Goal: Information Seeking & Learning: Learn about a topic

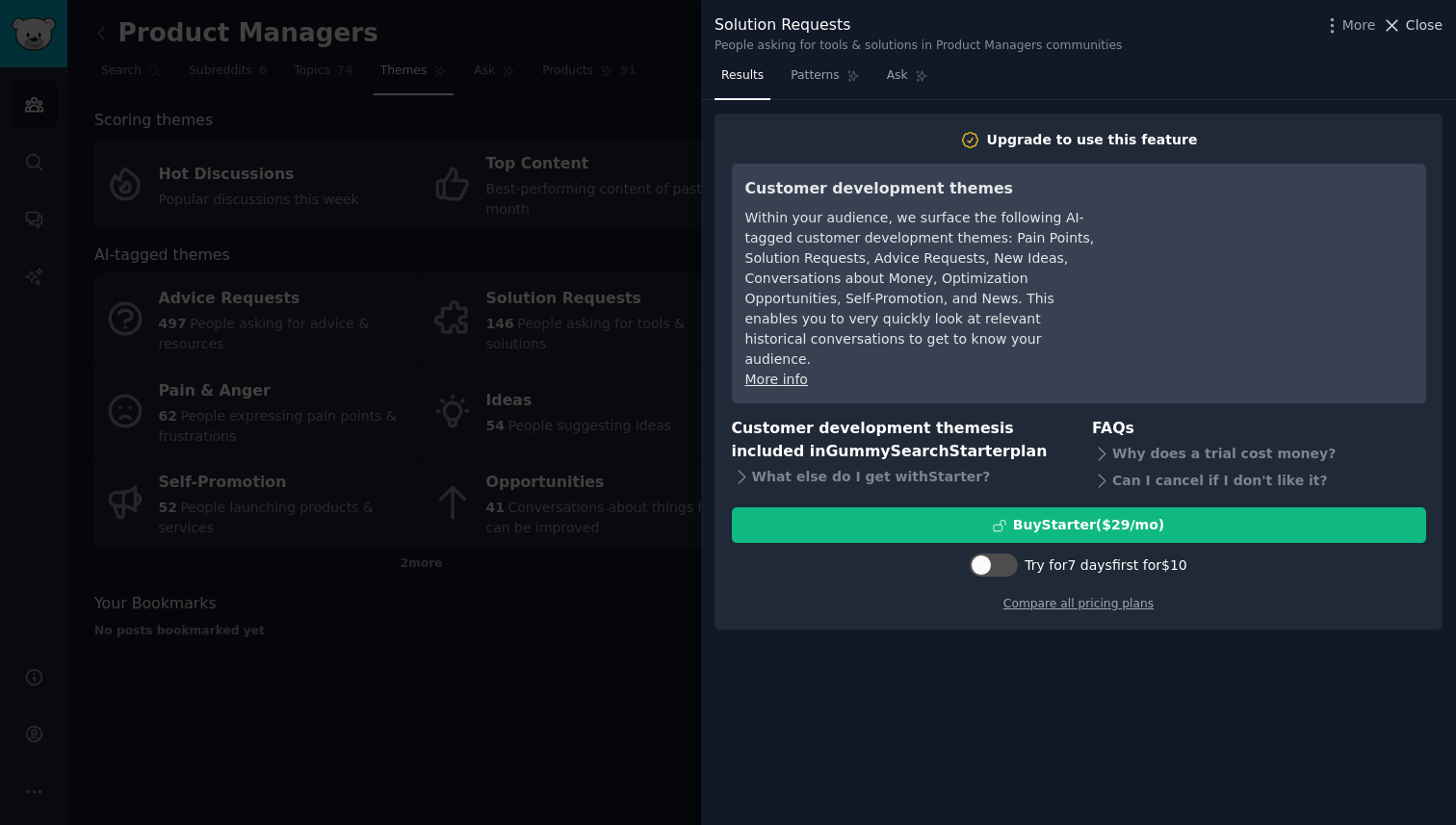
click at [1404, 27] on button "Close" at bounding box center [1413, 26] width 61 height 21
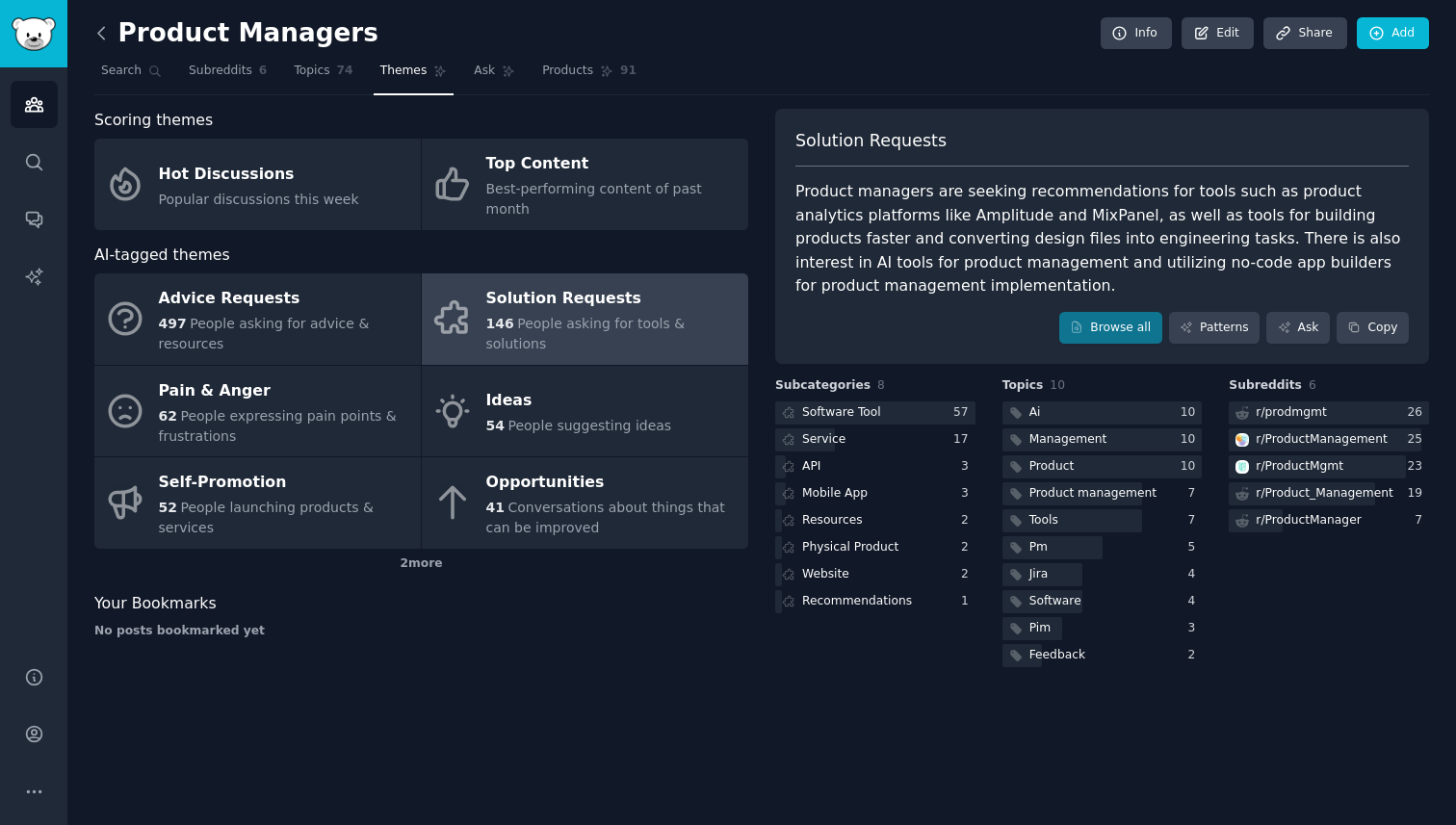
click at [108, 32] on icon at bounding box center [101, 33] width 21 height 21
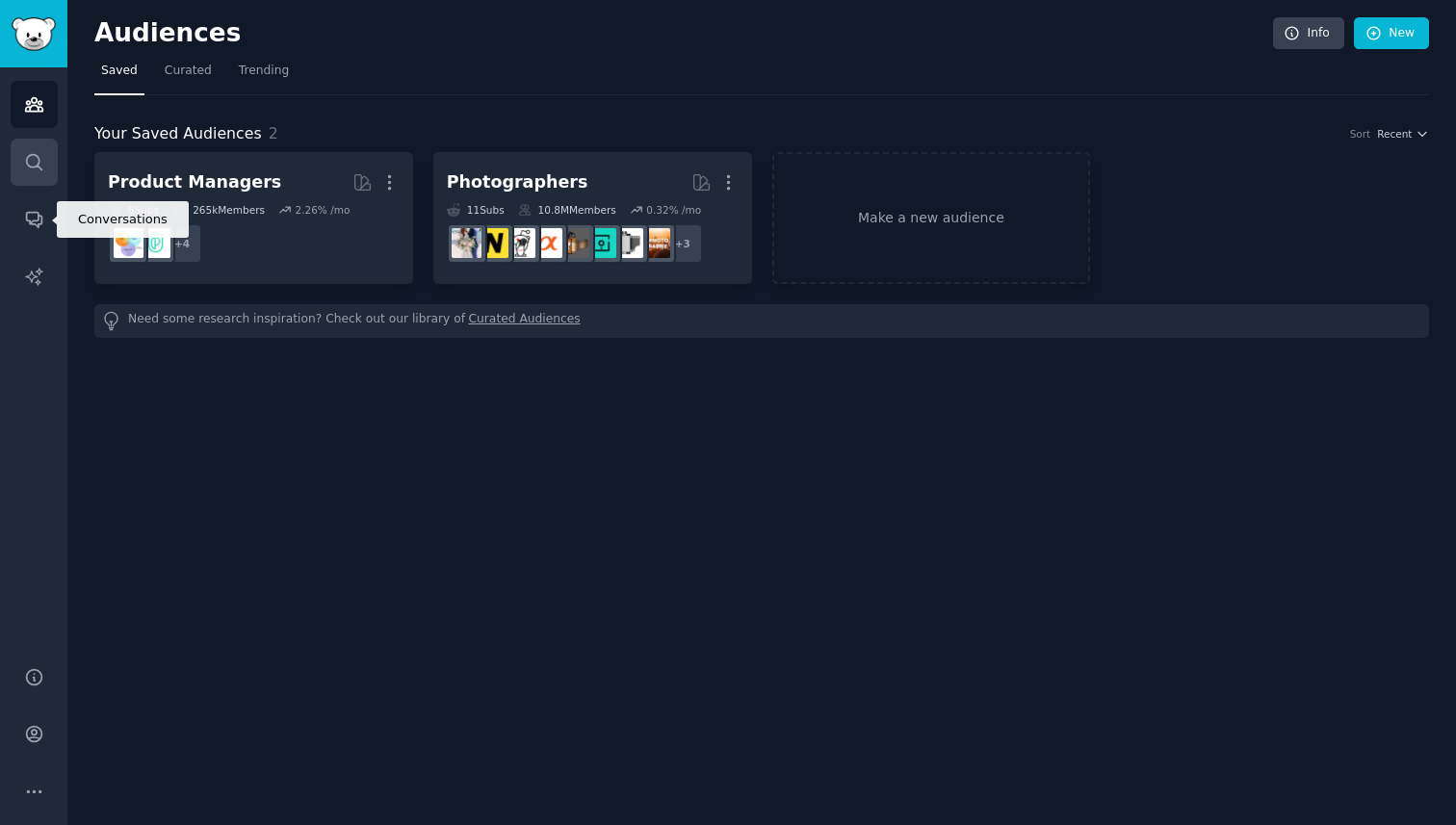
click at [37, 152] on icon "Sidebar" at bounding box center [34, 162] width 21 height 21
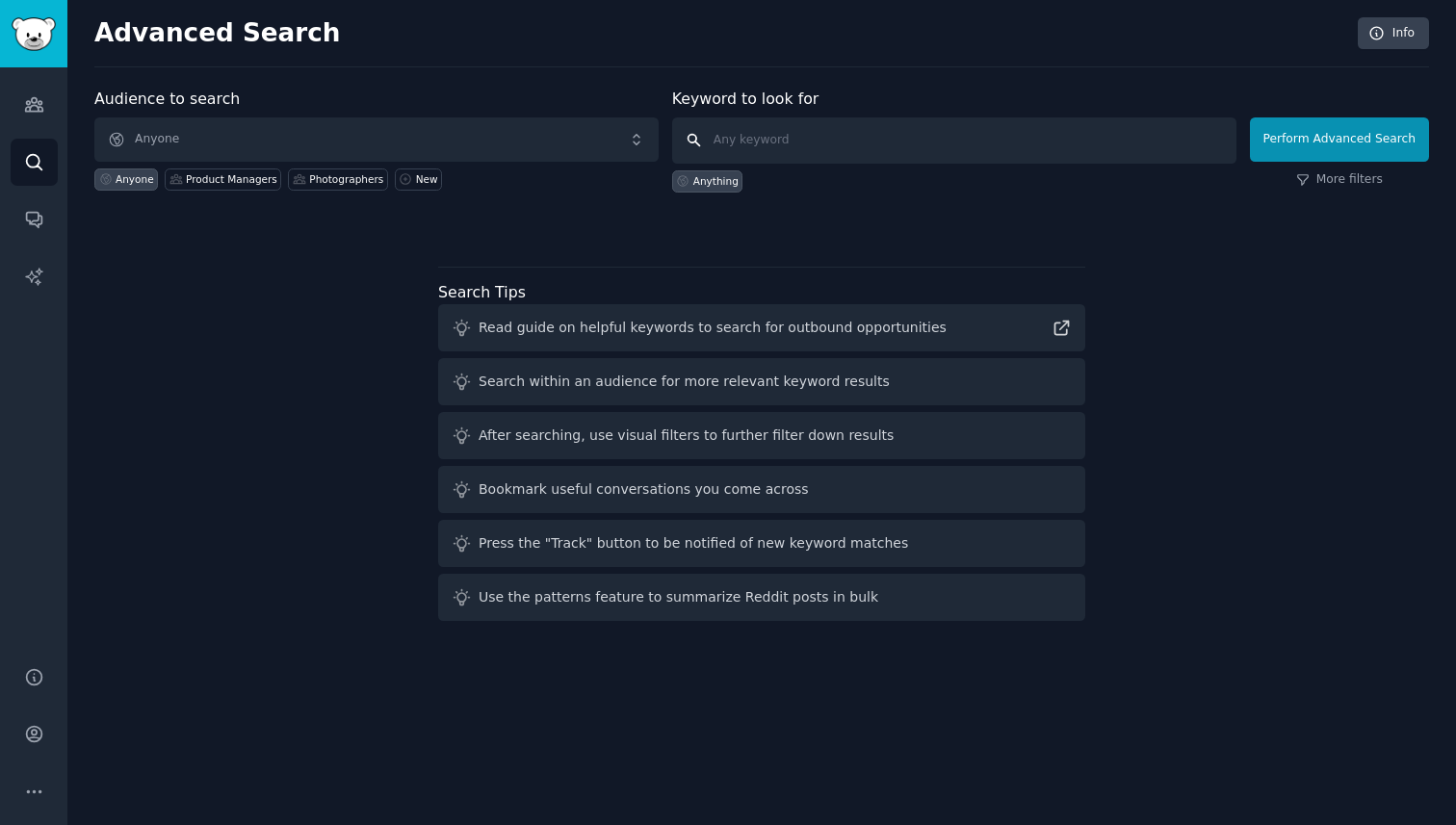
click at [747, 148] on input "text" at bounding box center [954, 140] width 564 height 46
type input "financial"
click button "Perform Advanced Search" at bounding box center [1339, 139] width 179 height 44
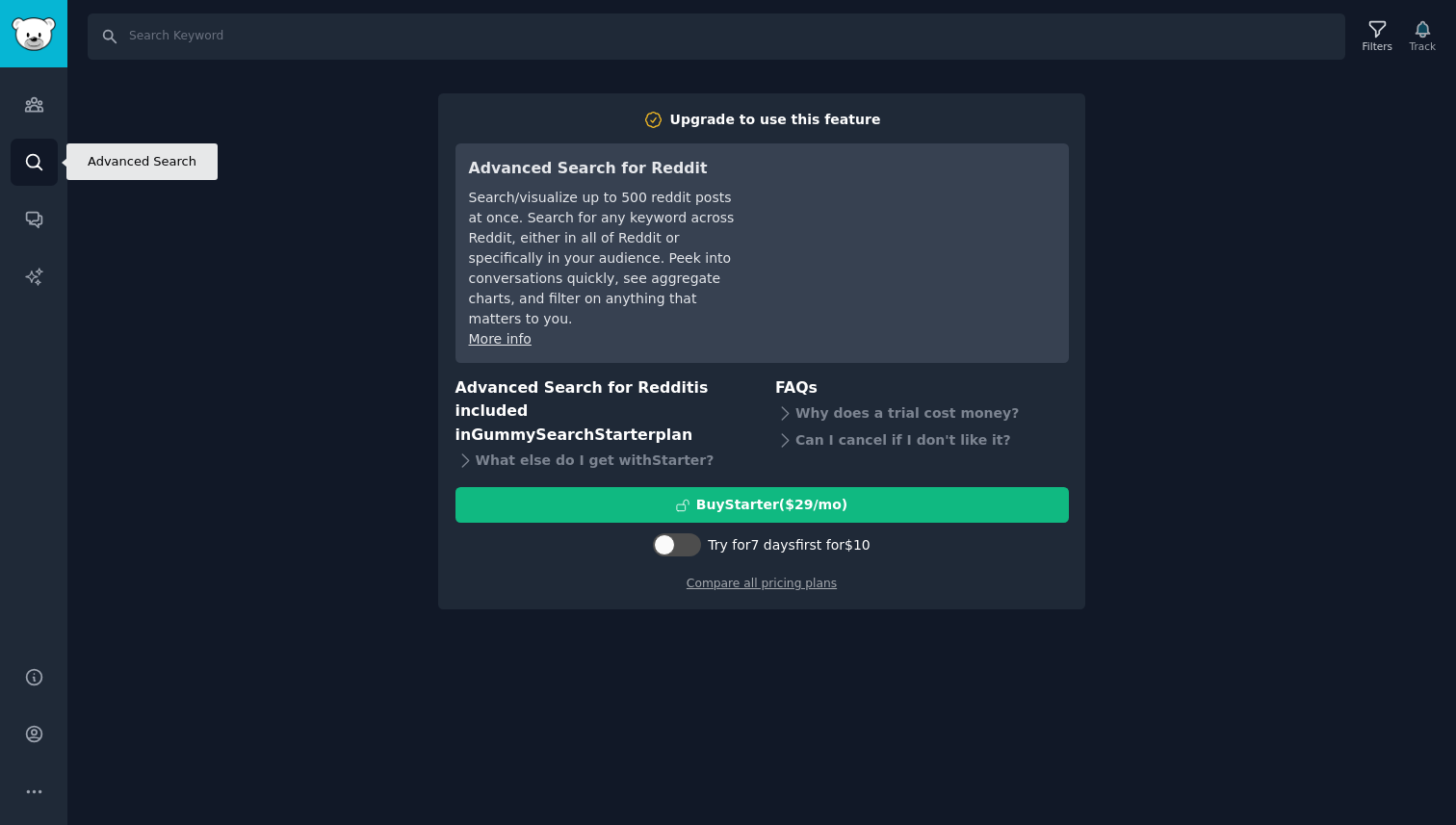
click at [39, 158] on icon "Sidebar" at bounding box center [34, 162] width 21 height 21
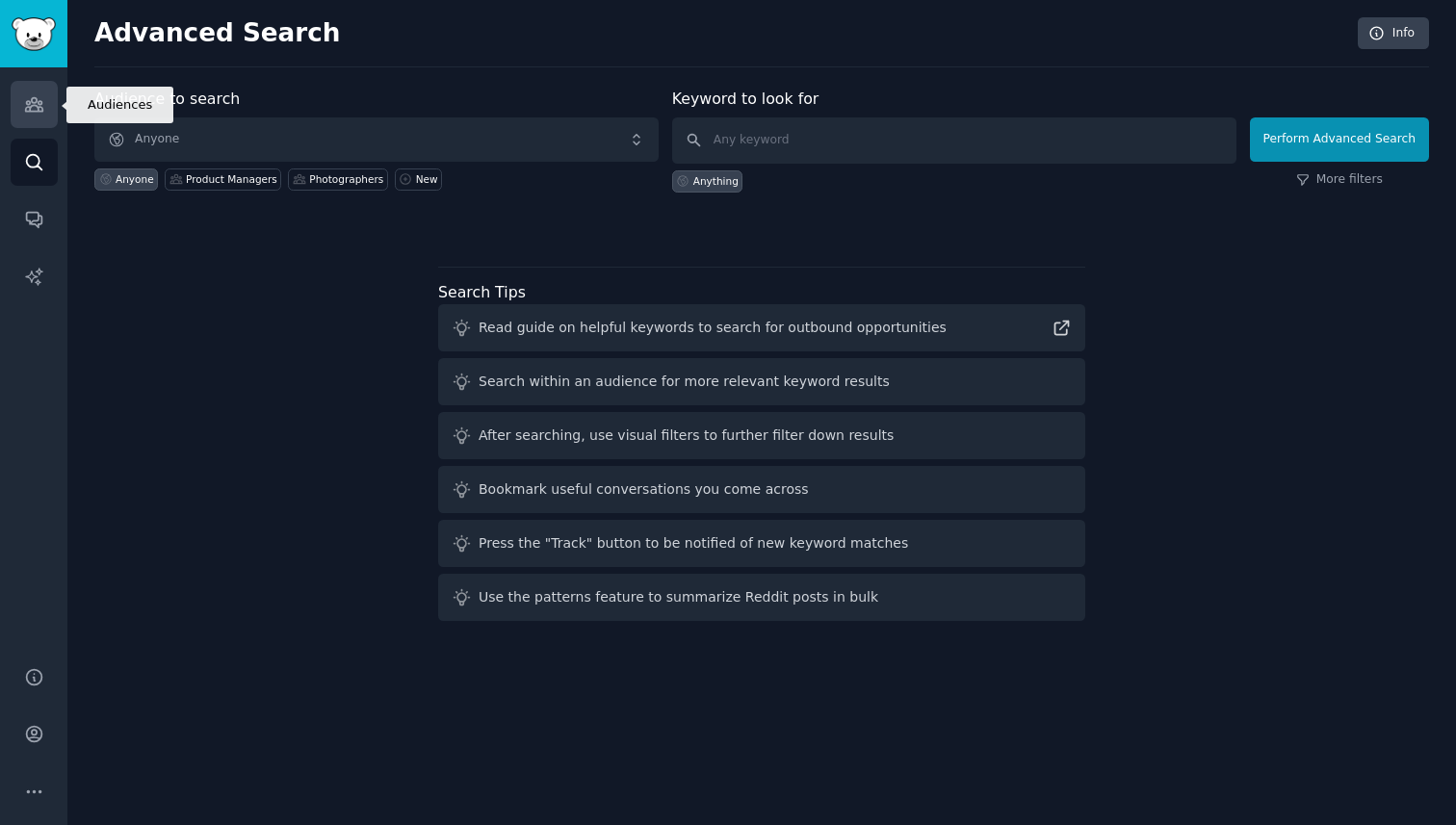
click at [36, 120] on link "Audiences" at bounding box center [34, 104] width 47 height 47
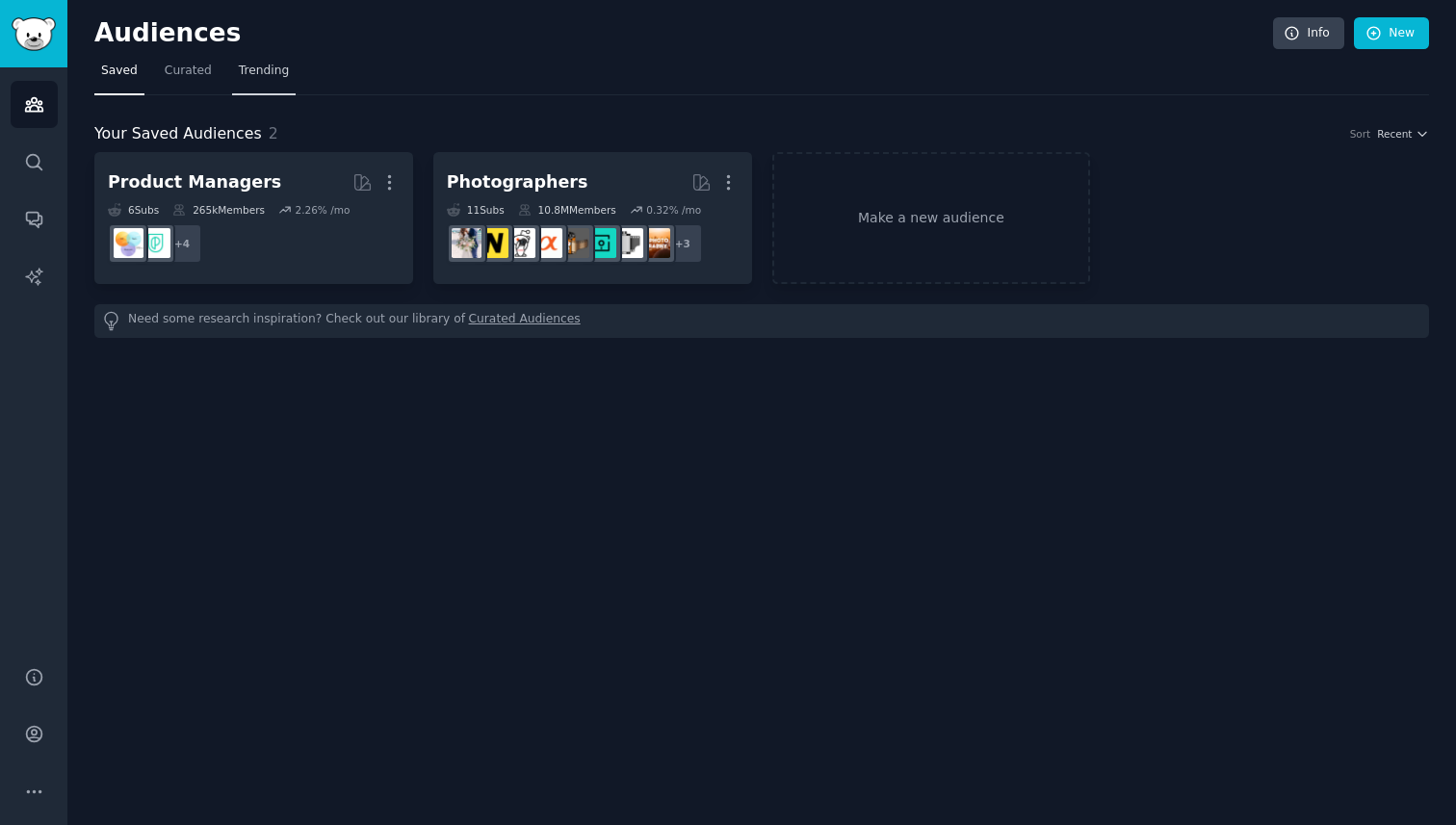
click at [278, 75] on span "Trending" at bounding box center [263, 72] width 50 height 18
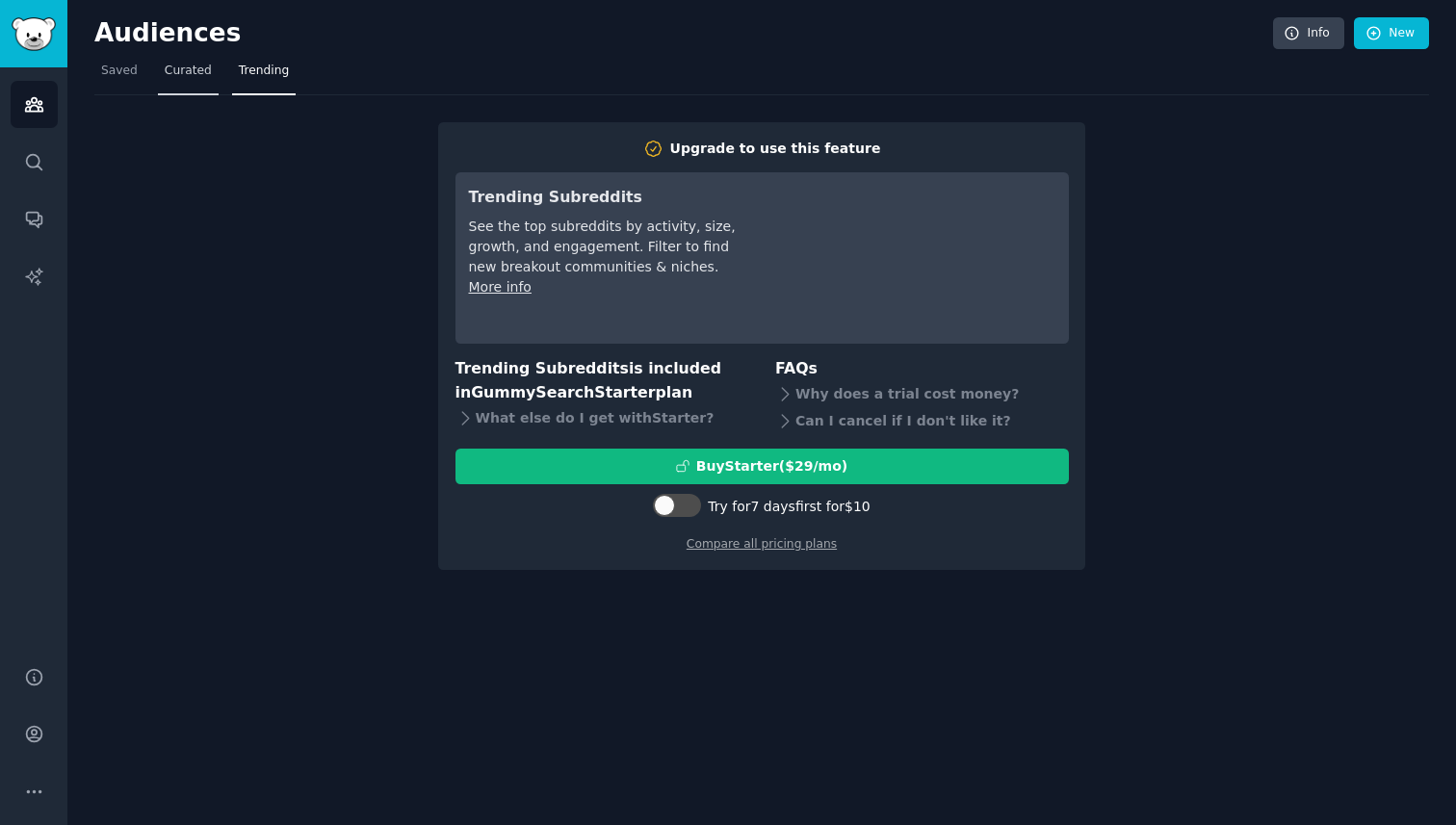
click at [179, 74] on span "Curated" at bounding box center [189, 72] width 47 height 18
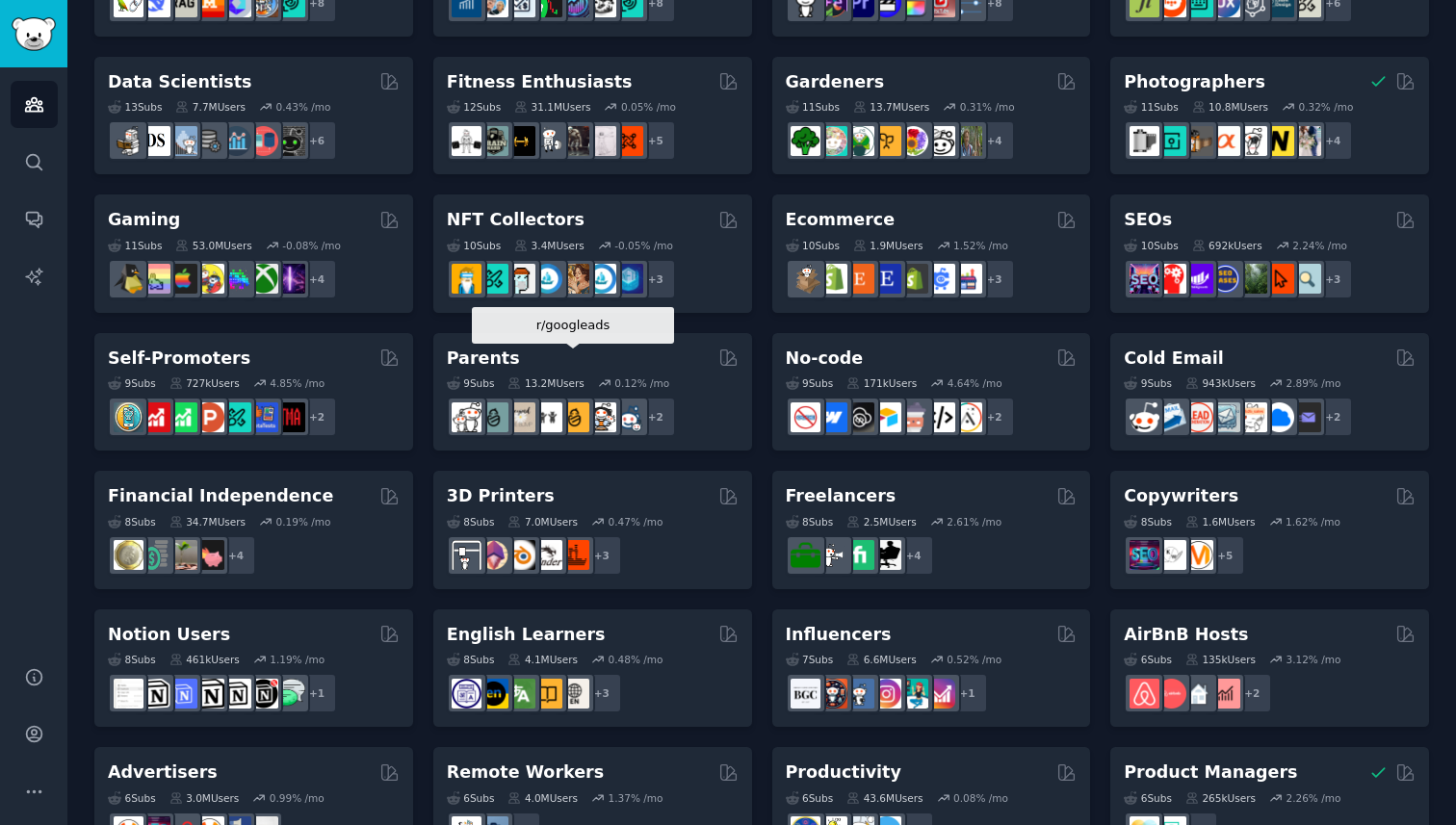
scroll to position [514, 0]
